Goal: Transaction & Acquisition: Purchase product/service

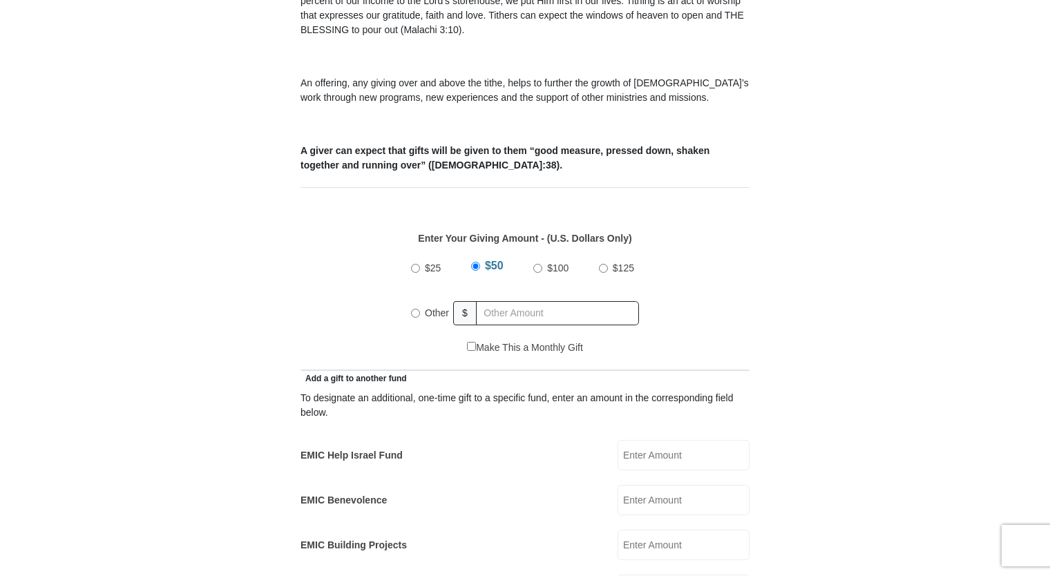
click at [417, 309] on input "Other" at bounding box center [415, 313] width 9 height 9
radio input "true"
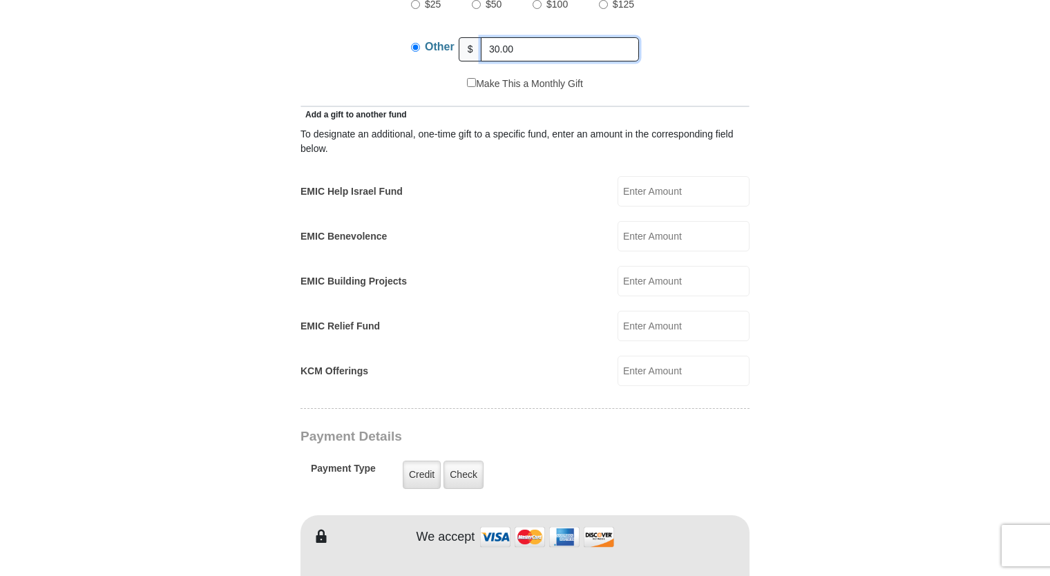
scroll to position [736, 0]
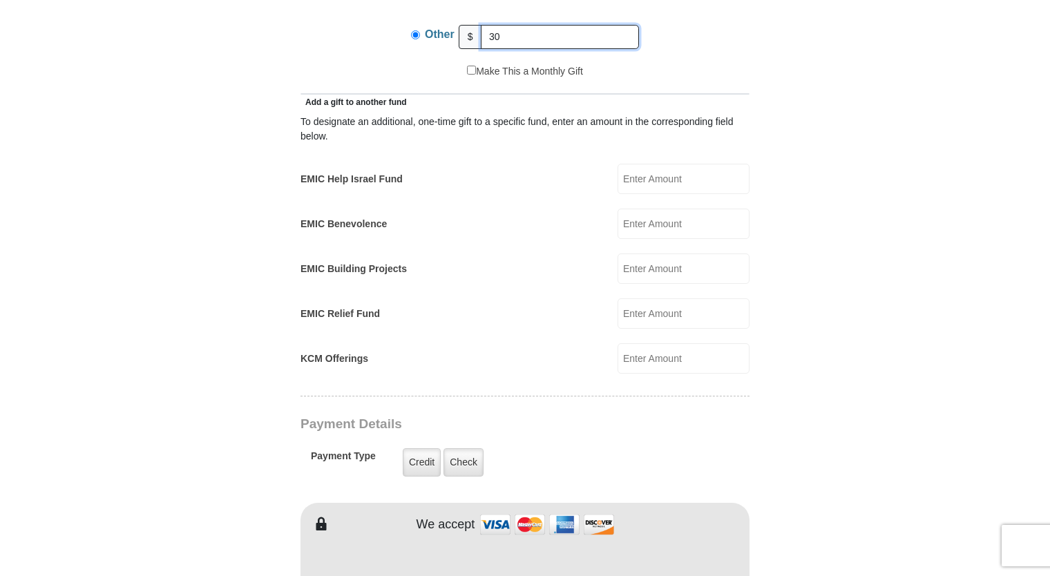
type input "3"
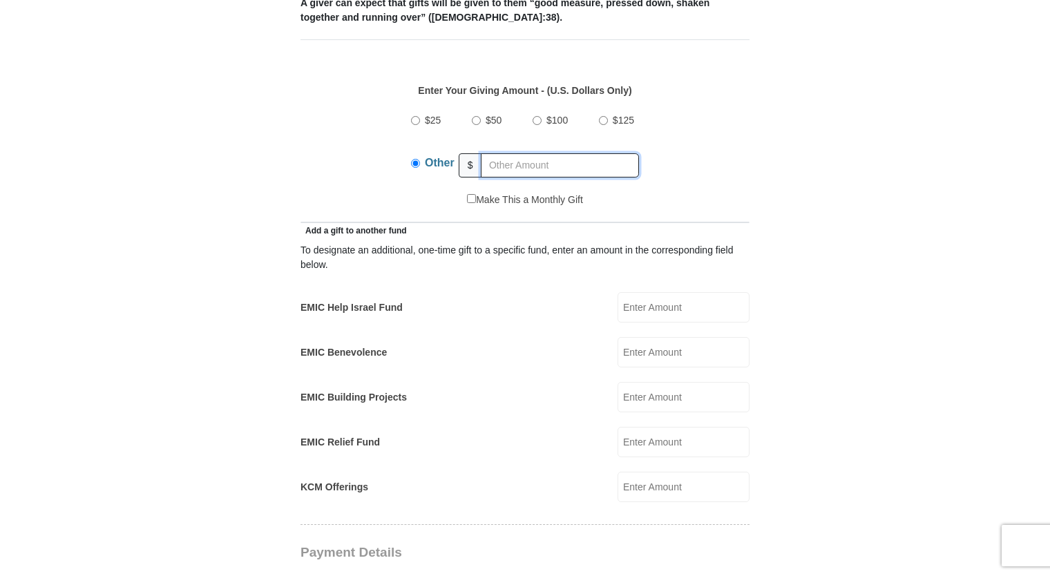
scroll to position [598, 0]
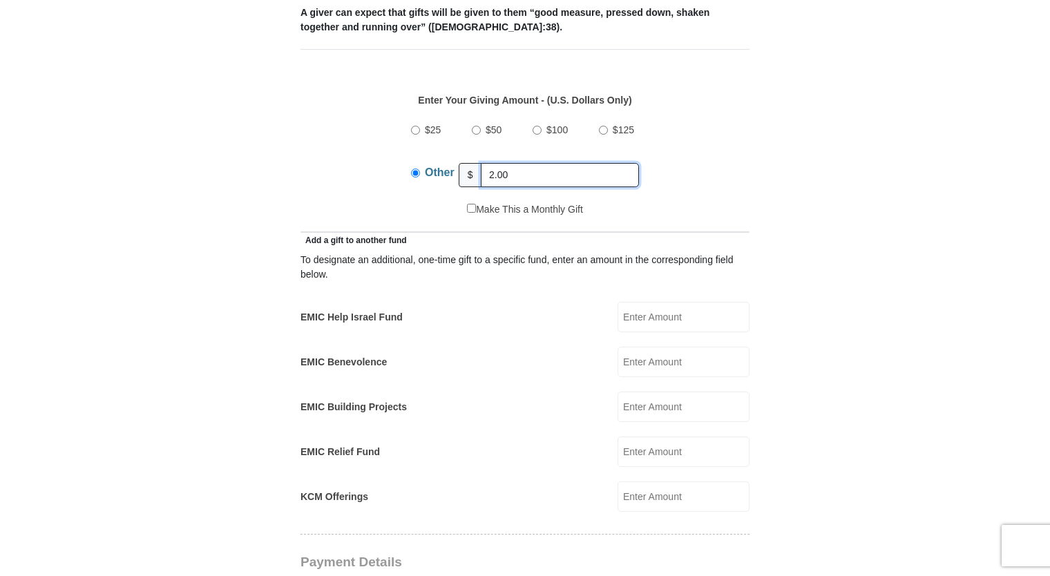
type input "2.00"
click at [475, 320] on div "To designate an additional, one-time gift to a specific fund, enter an amount i…" at bounding box center [525, 379] width 449 height 265
click at [658, 302] on input "EMIC Help Israel Fund" at bounding box center [684, 317] width 132 height 30
type input "2.00"
type input "Dwight"
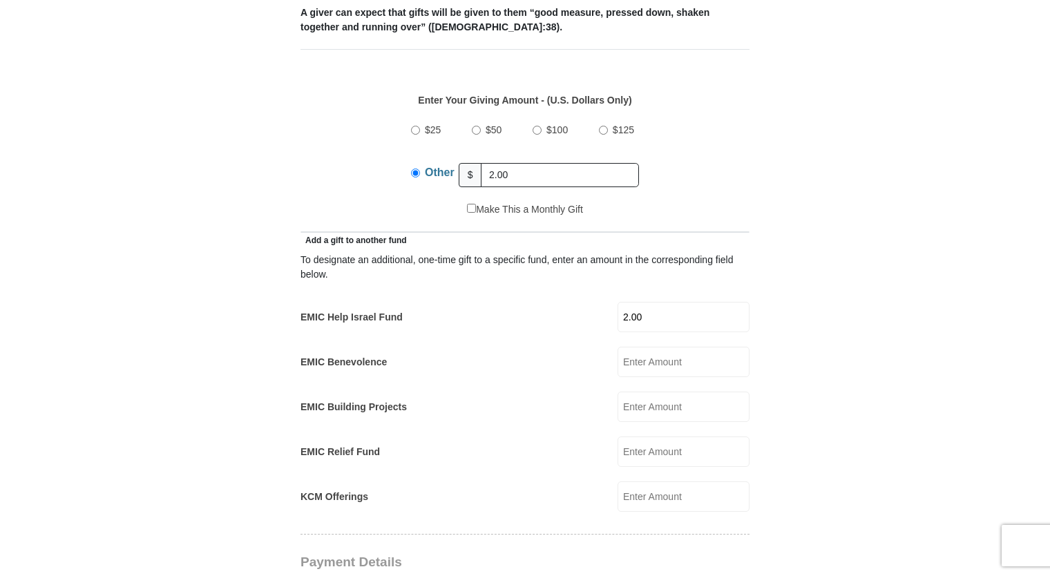
type input "Fennell"
type input "djfennjr@aol.com"
type input "3662 Bentridge Ct"
type input "Tyler"
select select "TX"
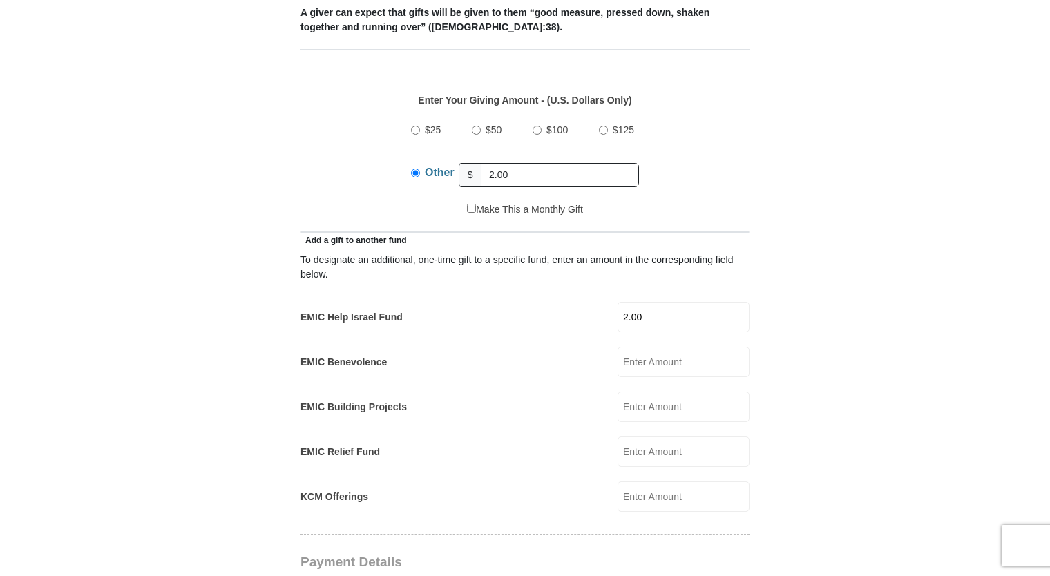
type input "75707"
type input "9035656786"
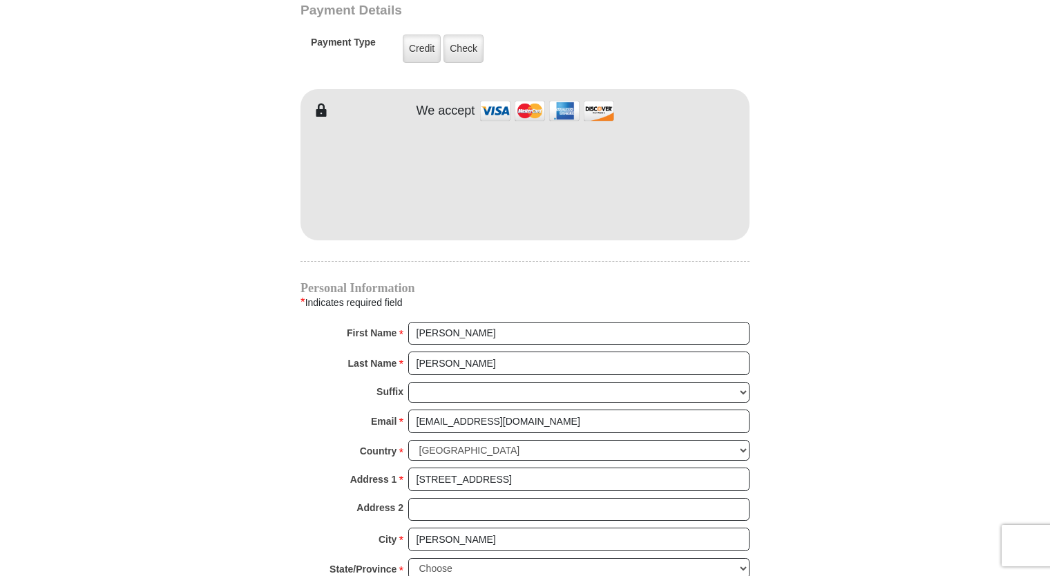
scroll to position [1151, 0]
click at [473, 381] on select "Jr Sr I II III IV V VI" at bounding box center [578, 391] width 341 height 21
select select "Jr"
click at [408, 381] on select "Jr Sr I II III IV V VI" at bounding box center [578, 391] width 341 height 21
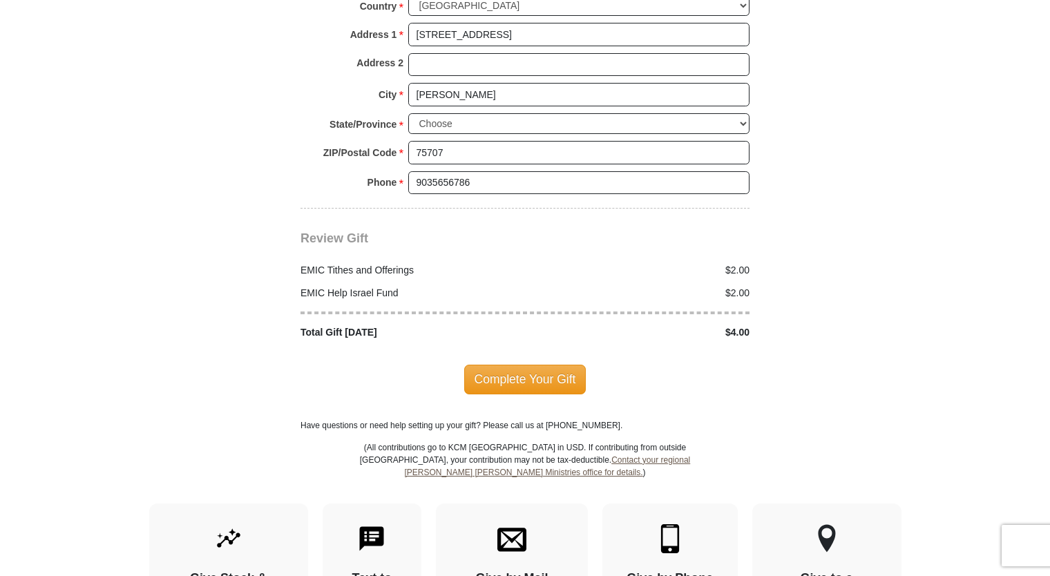
scroll to position [1612, 0]
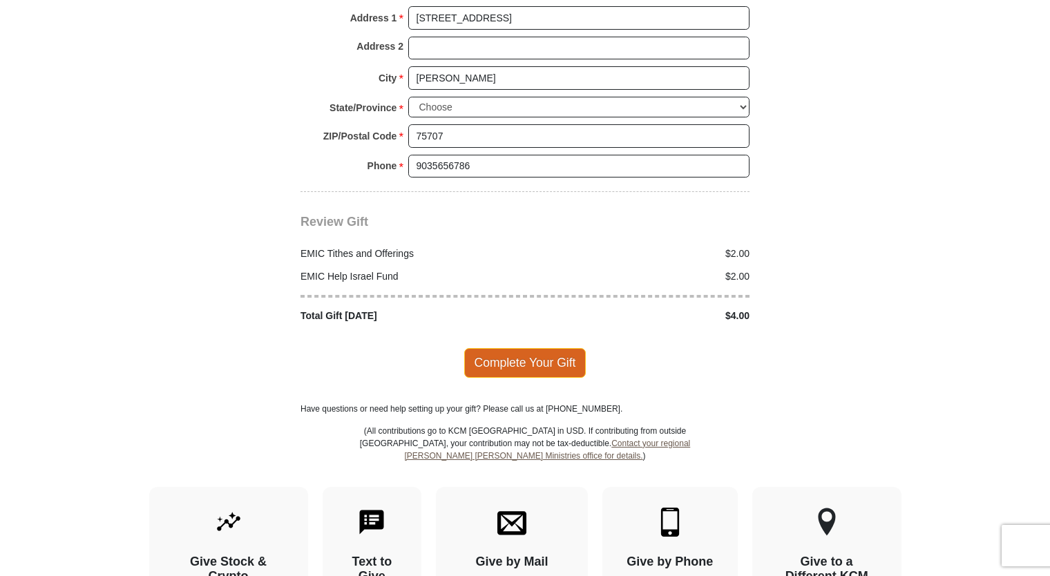
click at [479, 348] on span "Complete Your Gift" at bounding box center [525, 362] width 122 height 29
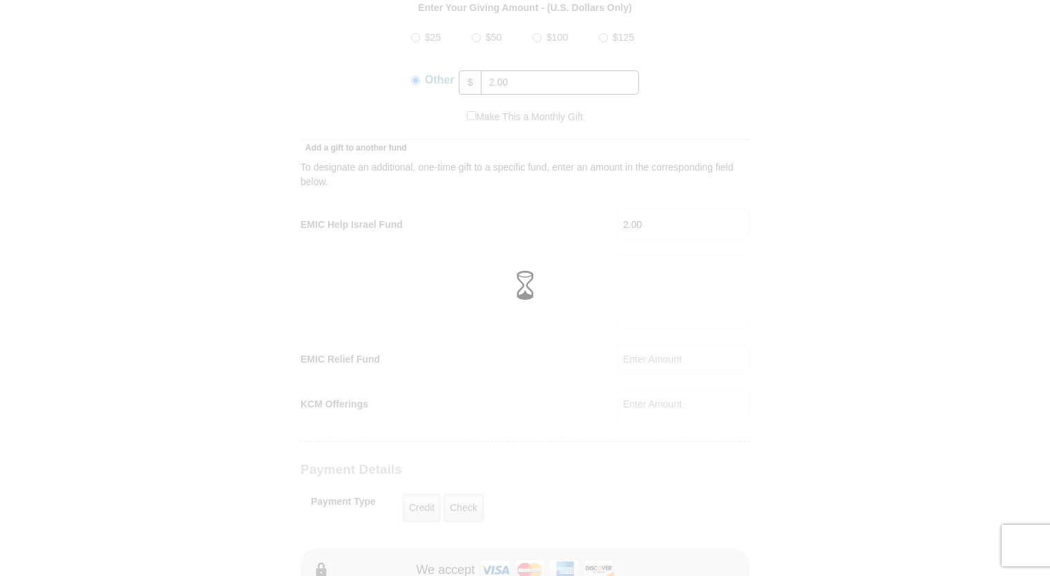
scroll to position [645, 0]
